Goal: Task Accomplishment & Management: Use online tool/utility

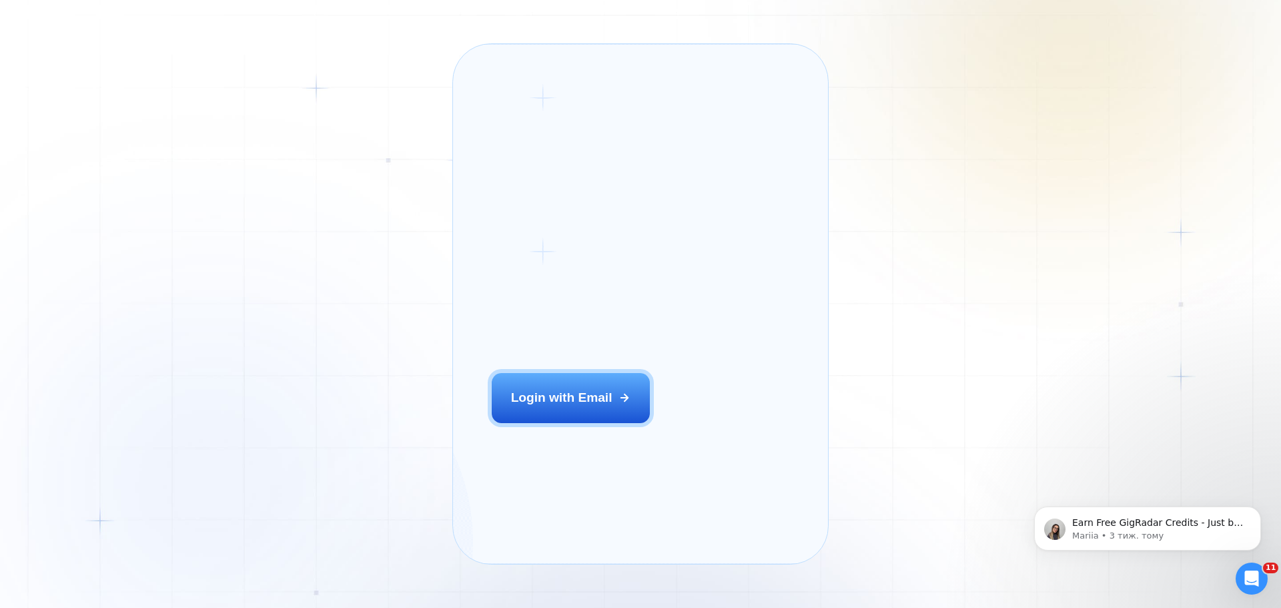
click at [561, 406] on div "Login with Email" at bounding box center [561, 397] width 101 height 17
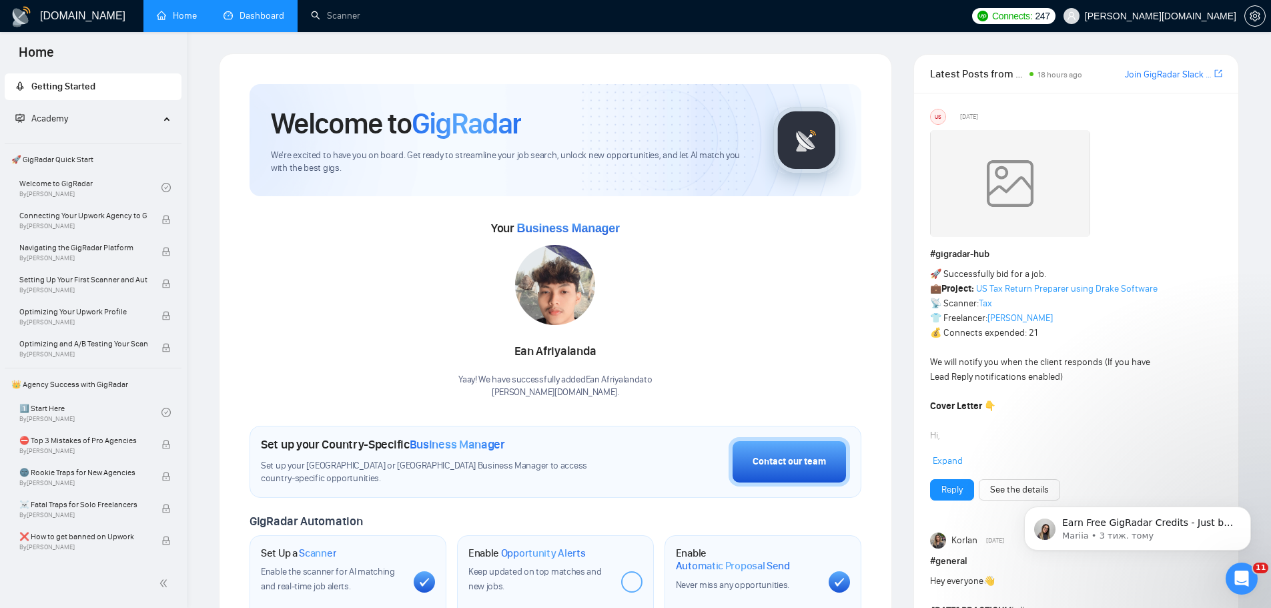
click at [237, 13] on link "Dashboard" at bounding box center [253, 15] width 61 height 11
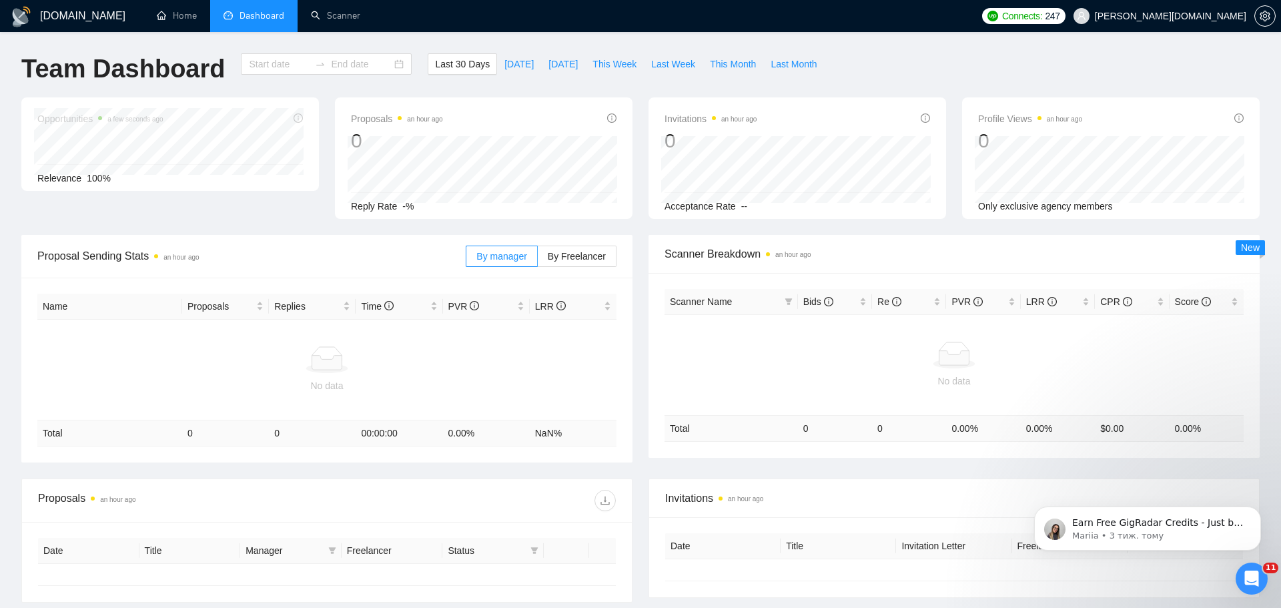
type input "2025-08-18"
type input "2025-09-17"
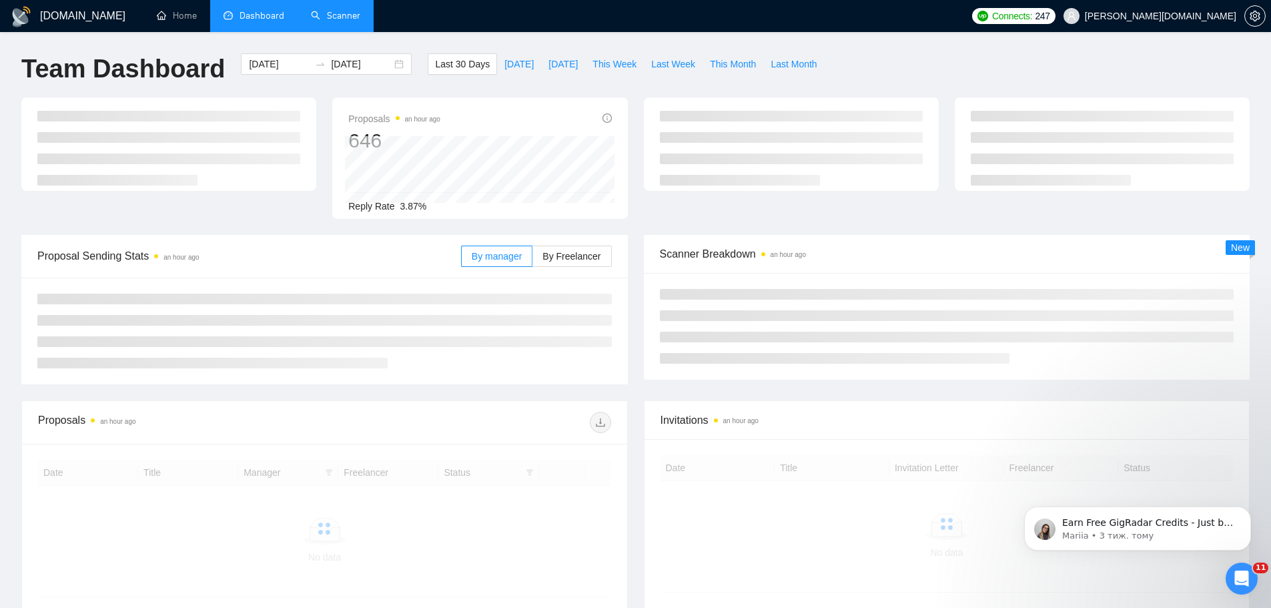
click at [360, 21] on link "Scanner" at bounding box center [335, 15] width 49 height 11
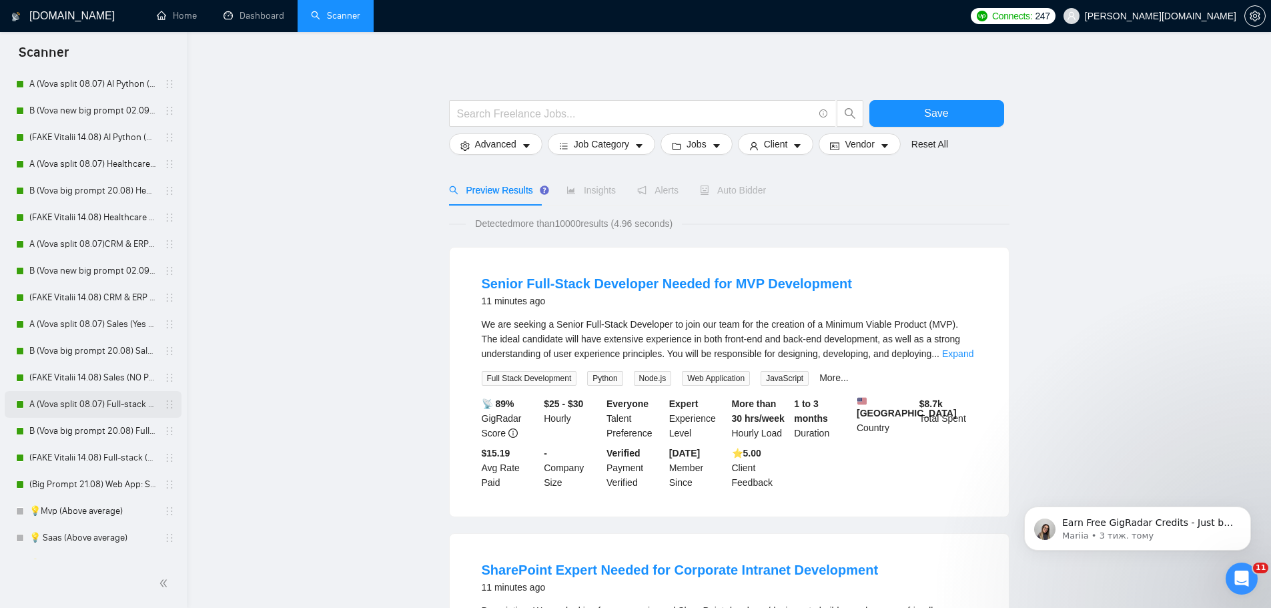
scroll to position [191, 0]
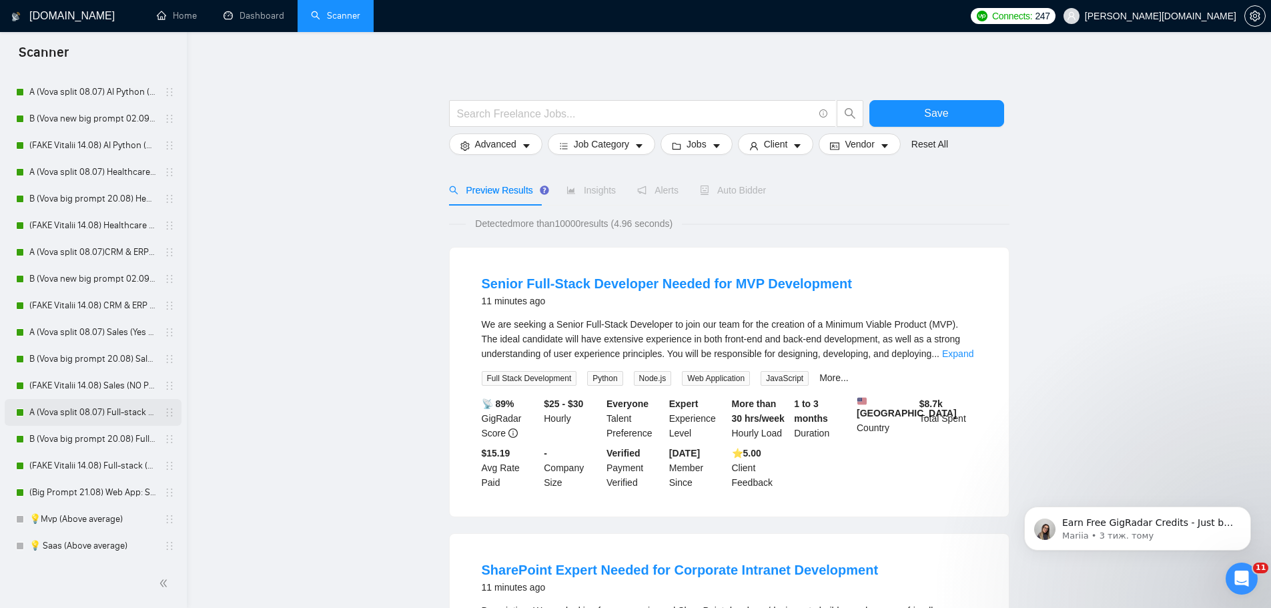
click at [92, 419] on link "A (Vova split 08.07) Full-stack (Yes Prompt 13.08)" at bounding box center [92, 412] width 127 height 27
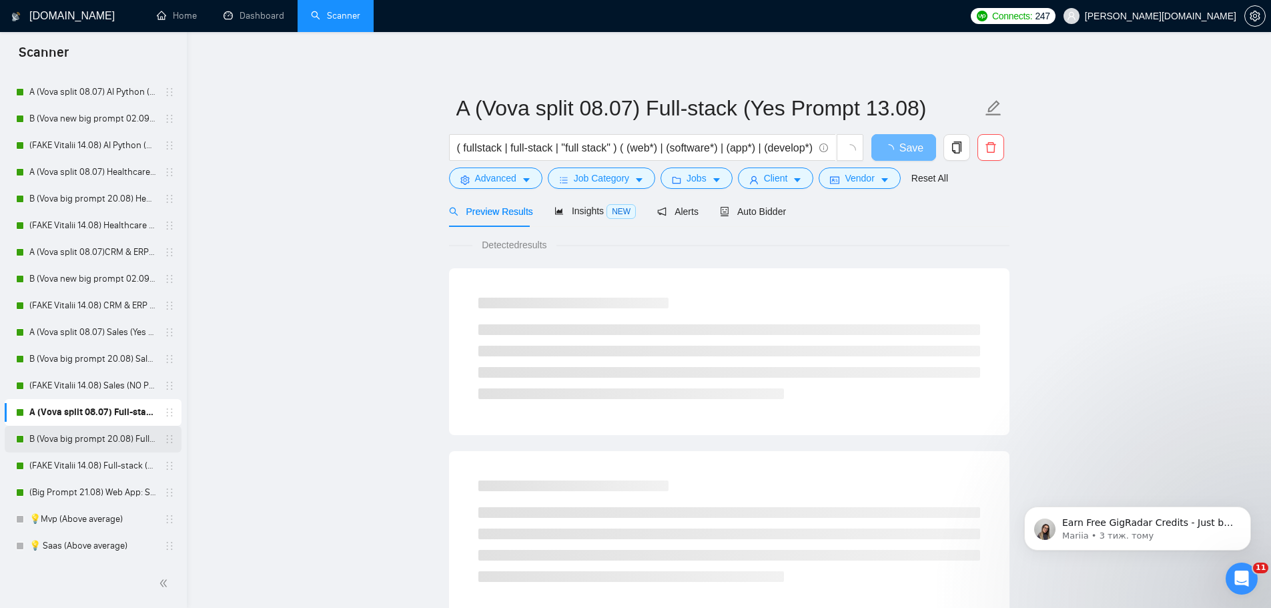
click at [111, 438] on link "B (Vova big prompt 20.08) Full-stack" at bounding box center [92, 439] width 127 height 27
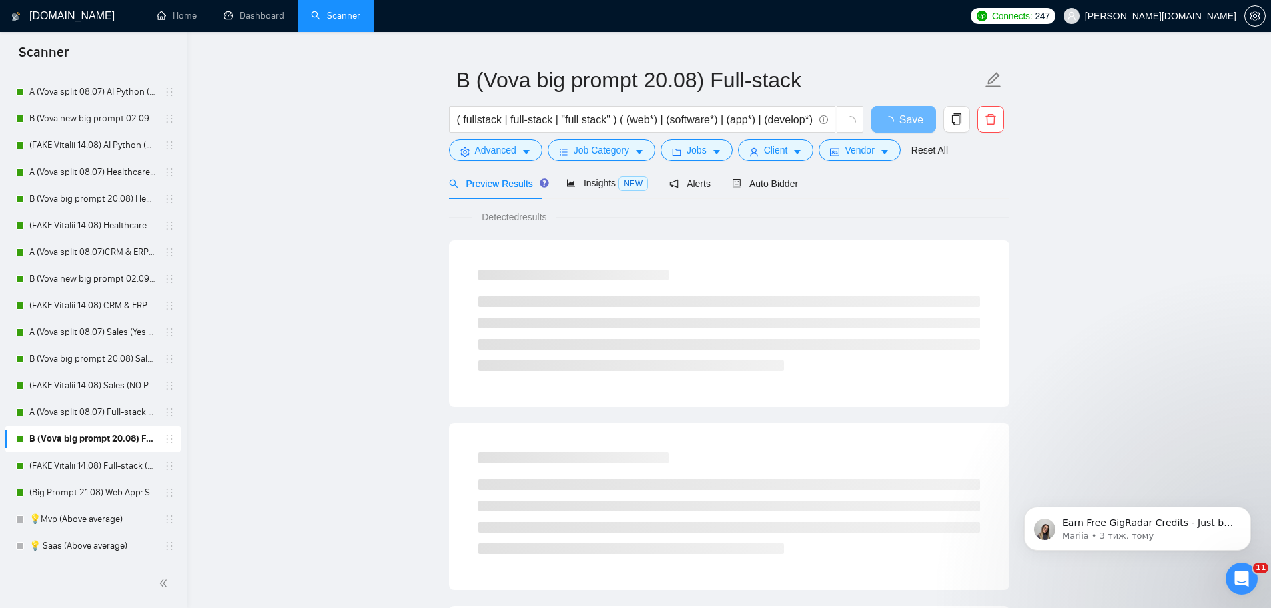
scroll to position [67, 0]
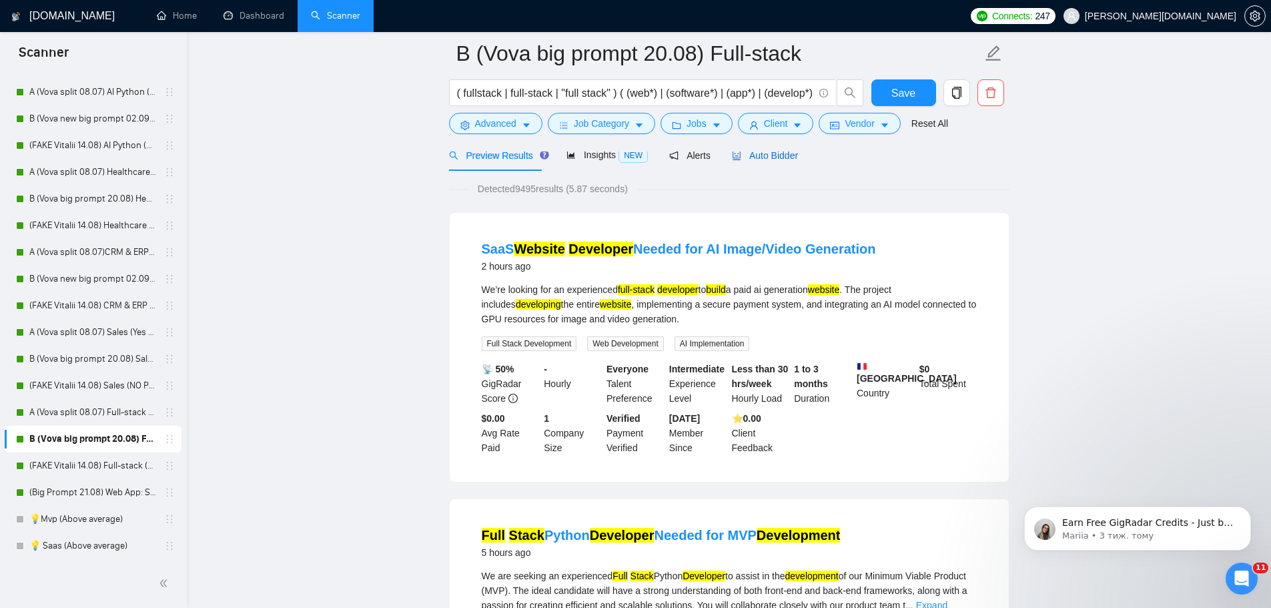
drag, startPoint x: 760, startPoint y: 153, endPoint x: 753, endPoint y: 173, distance: 20.7
click at [760, 153] on span "Auto Bidder" at bounding box center [765, 155] width 66 height 11
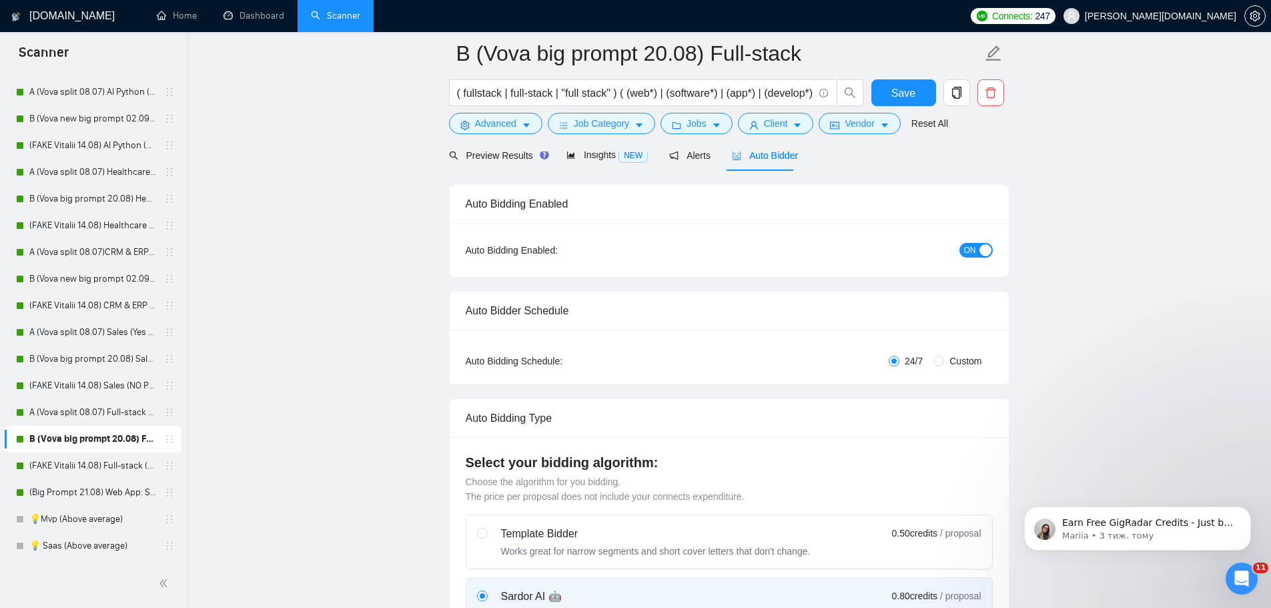
radio input "false"
radio input "true"
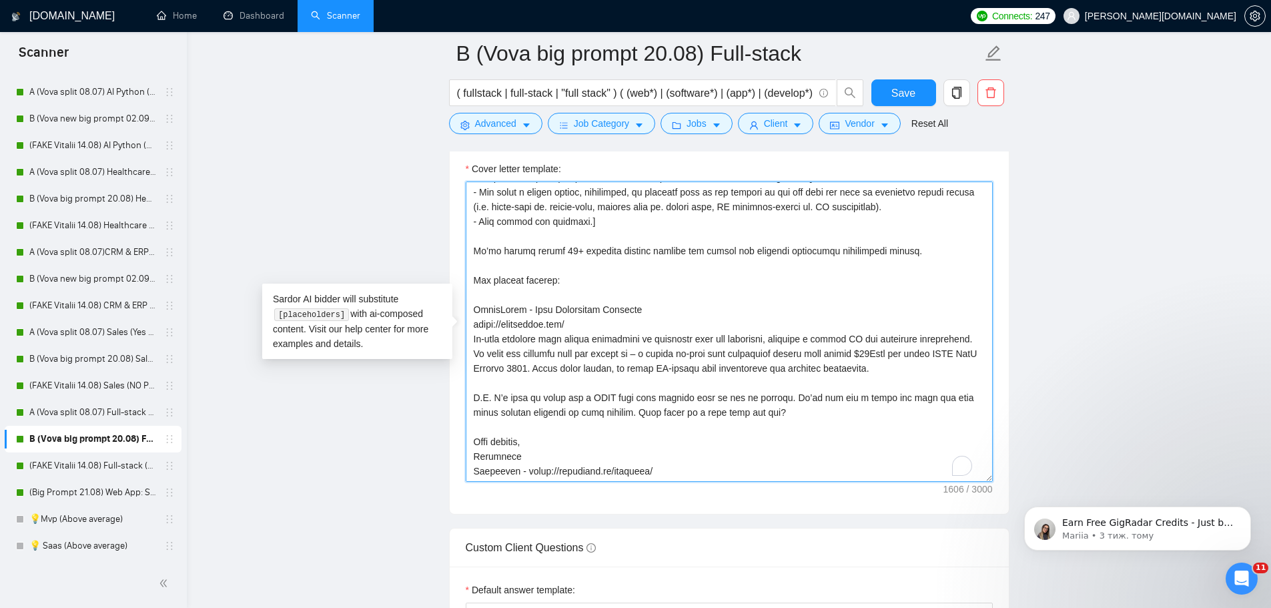
scroll to position [176, 0]
drag, startPoint x: 474, startPoint y: 308, endPoint x: 672, endPoint y: 307, distance: 197.5
click at [672, 307] on textarea "Cover letter template:" at bounding box center [729, 331] width 527 height 300
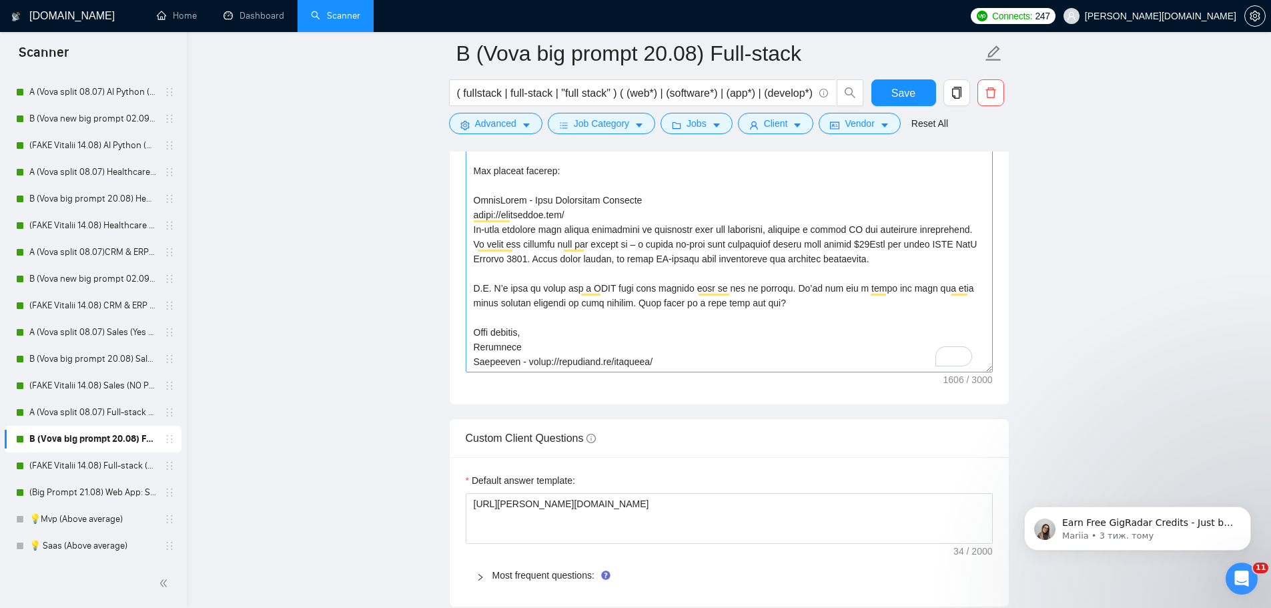
scroll to position [1868, 0]
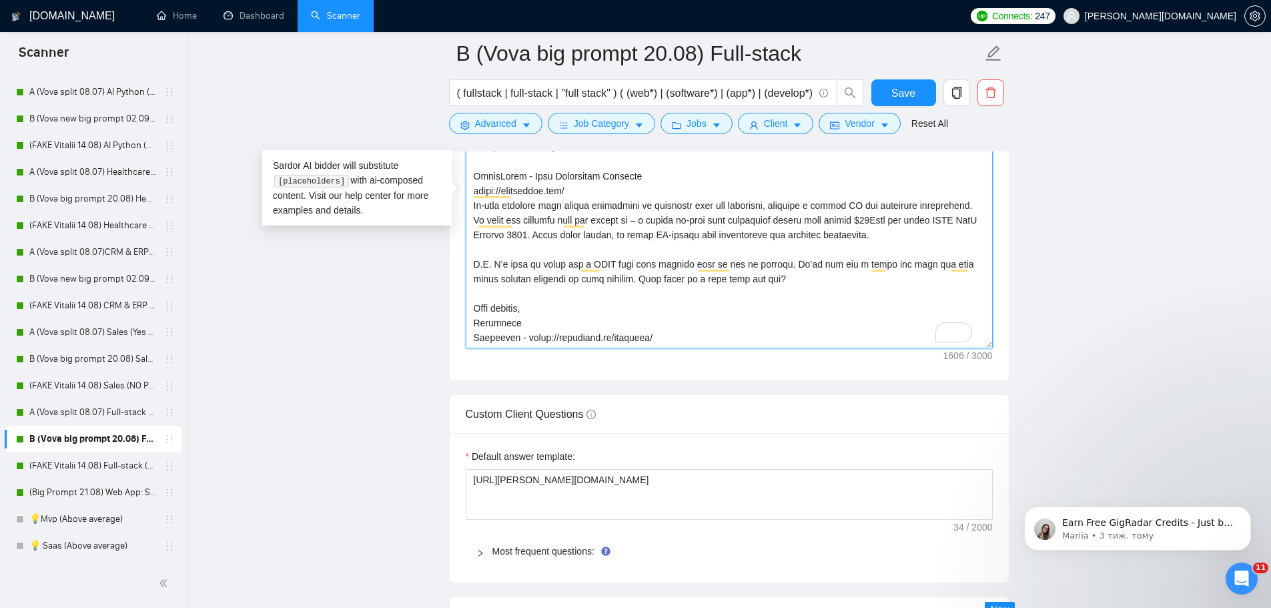
drag, startPoint x: 787, startPoint y: 281, endPoint x: 446, endPoint y: 264, distance: 342.0
click at [446, 264] on main "B (Vova big prompt 20.08) Full-stack ( fullstack | full-stack | "full stack" ) …" at bounding box center [728, 221] width 1041 height 4073
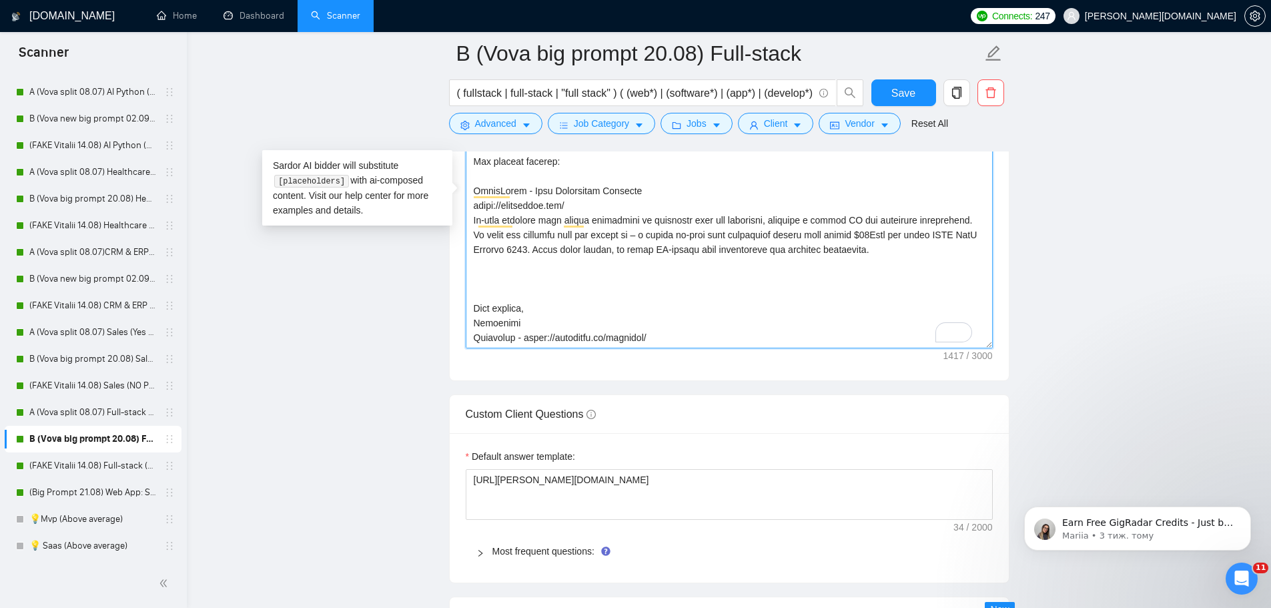
scroll to position [161, 0]
type textarea "Hey! [You are a CTO preparing to build a web application. I will provide you wi…"
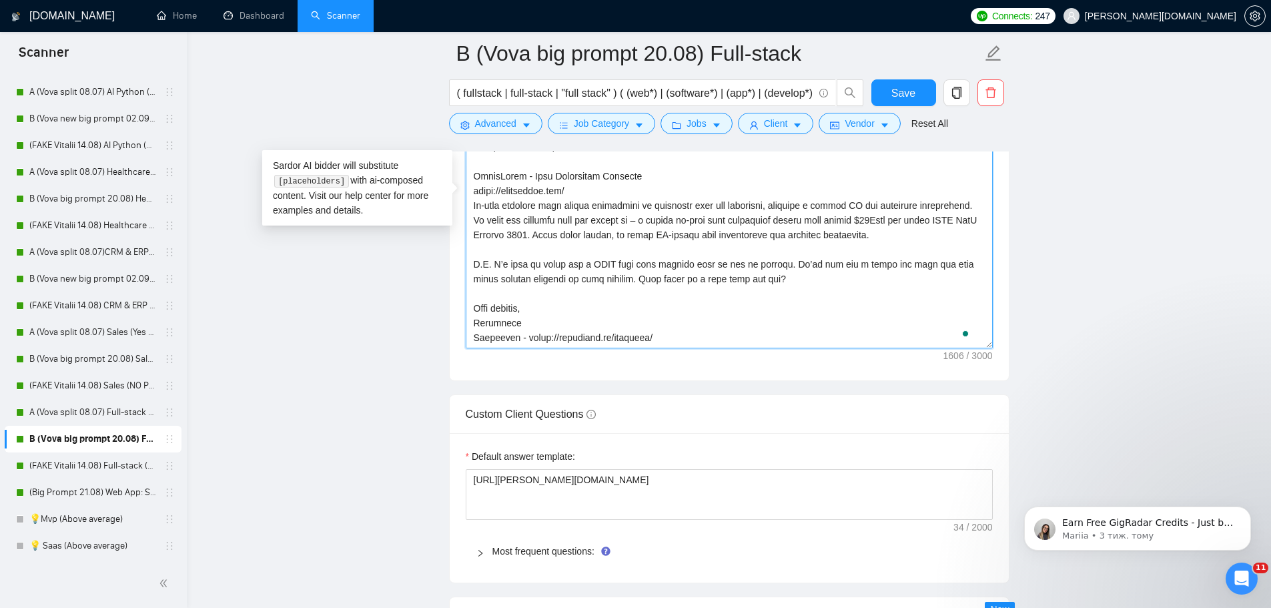
scroll to position [176, 0]
click at [1027, 189] on main "B (Vova big prompt 20.08) Full-stack ( fullstack | full-stack | "full stack" ) …" at bounding box center [728, 221] width 1041 height 4073
